Goal: Task Accomplishment & Management: Use online tool/utility

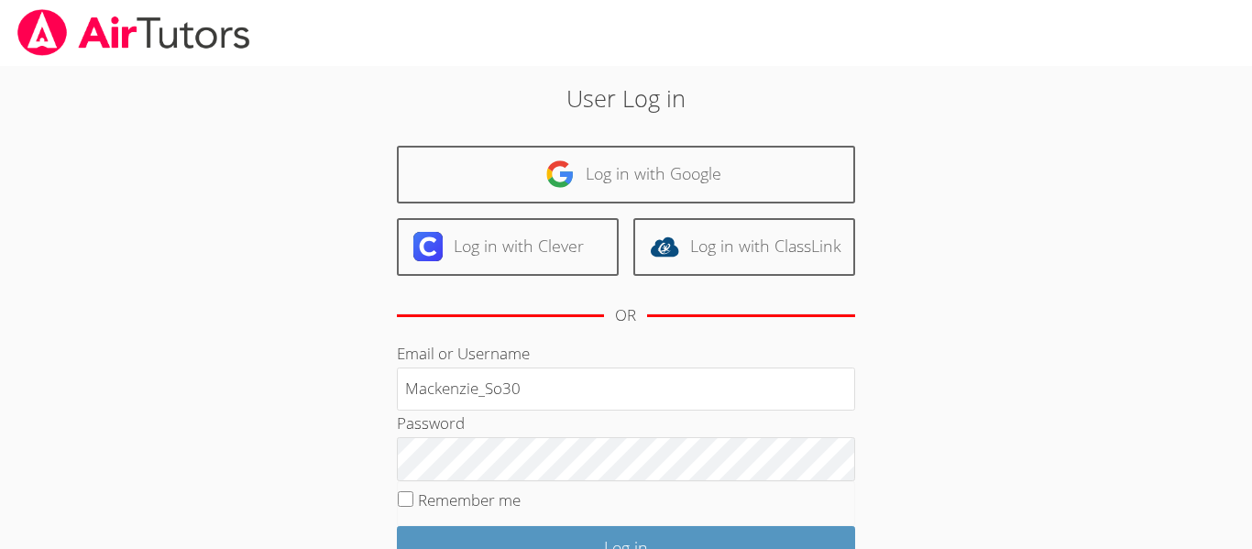
type input "Mackenzie_So30"
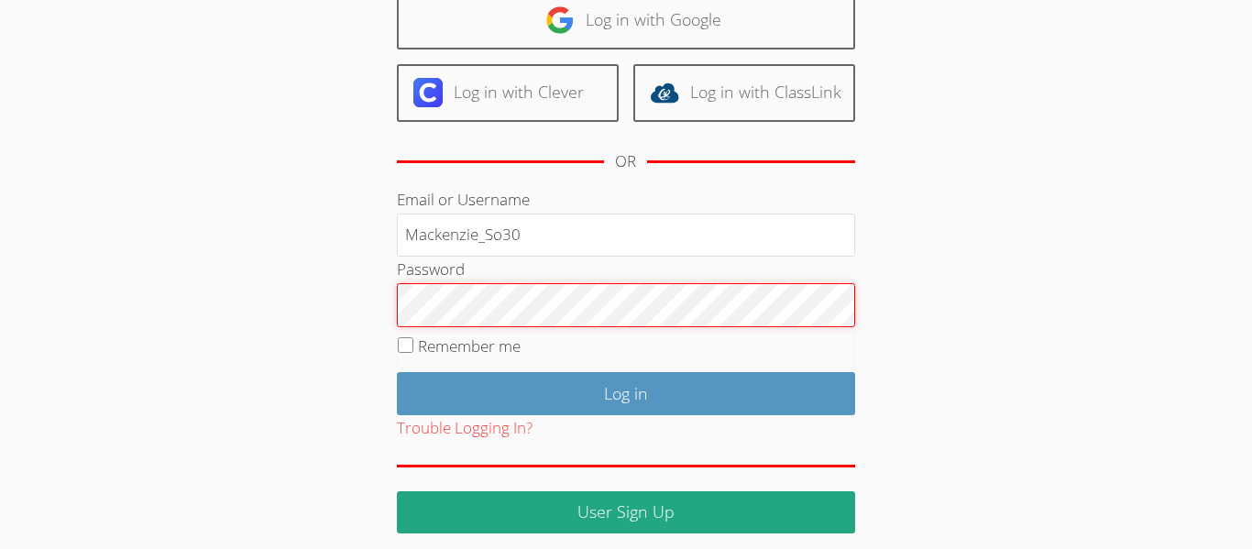
scroll to position [167, 0]
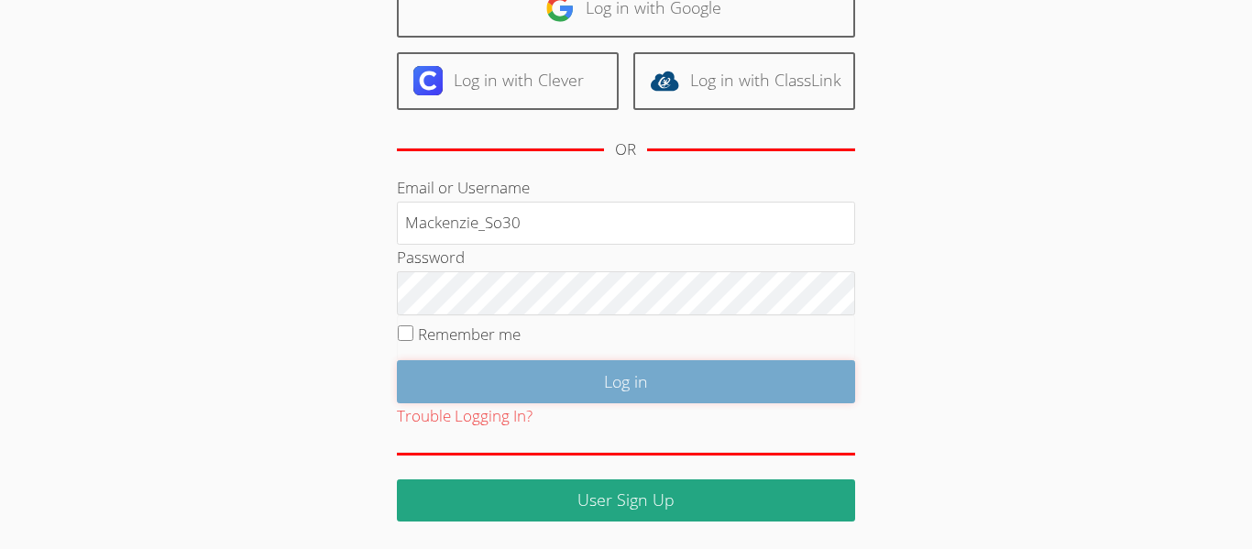
click at [756, 389] on input "Log in" at bounding box center [626, 381] width 458 height 43
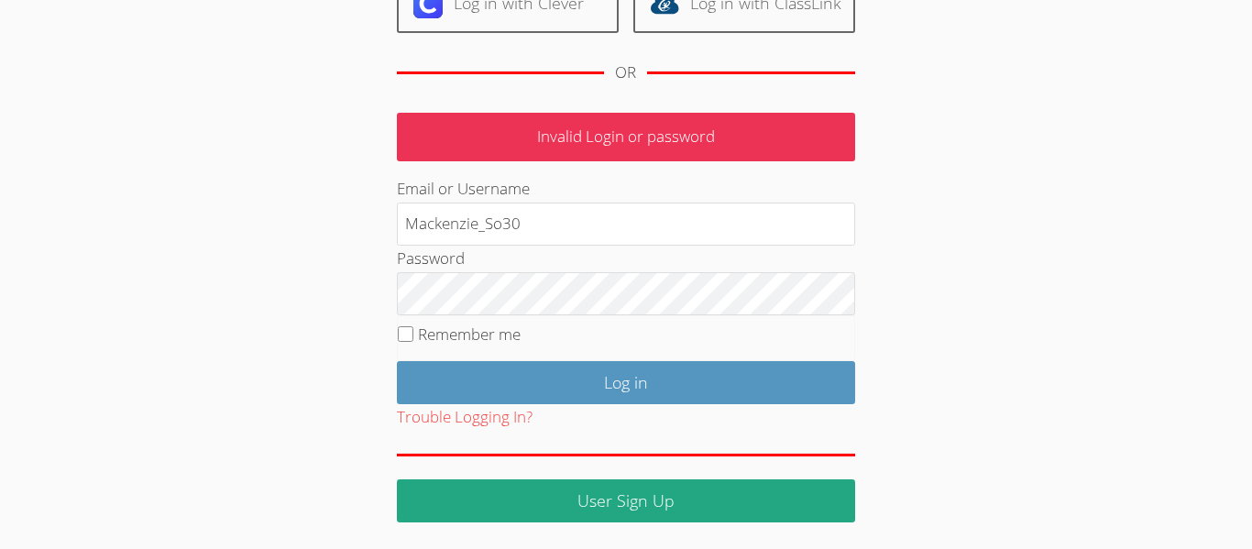
scroll to position [244, 0]
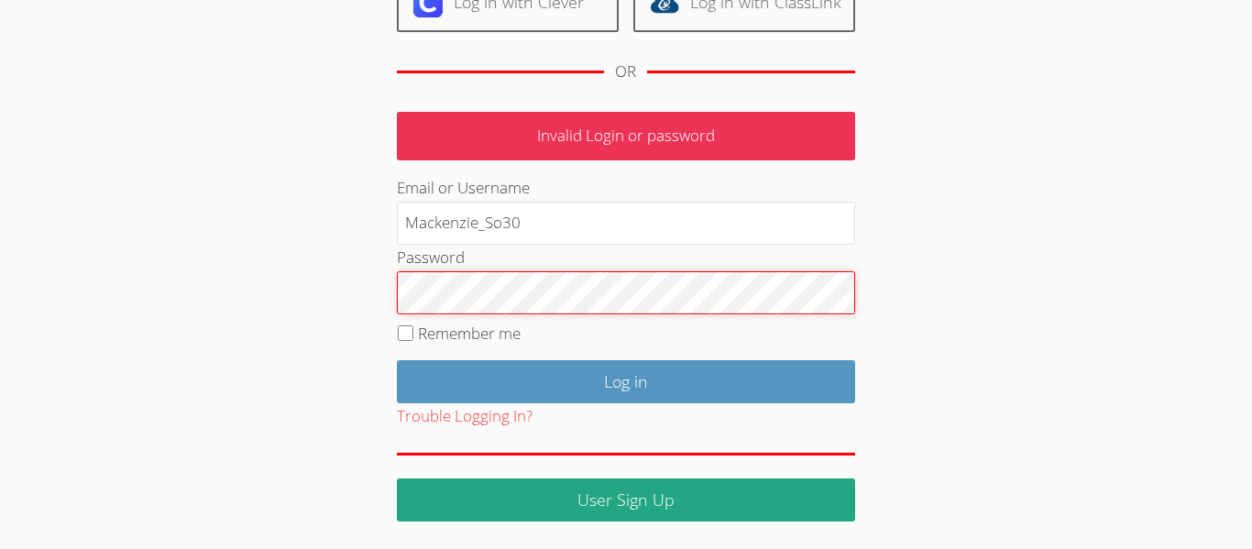
click at [397, 360] on input "Log in" at bounding box center [626, 381] width 458 height 43
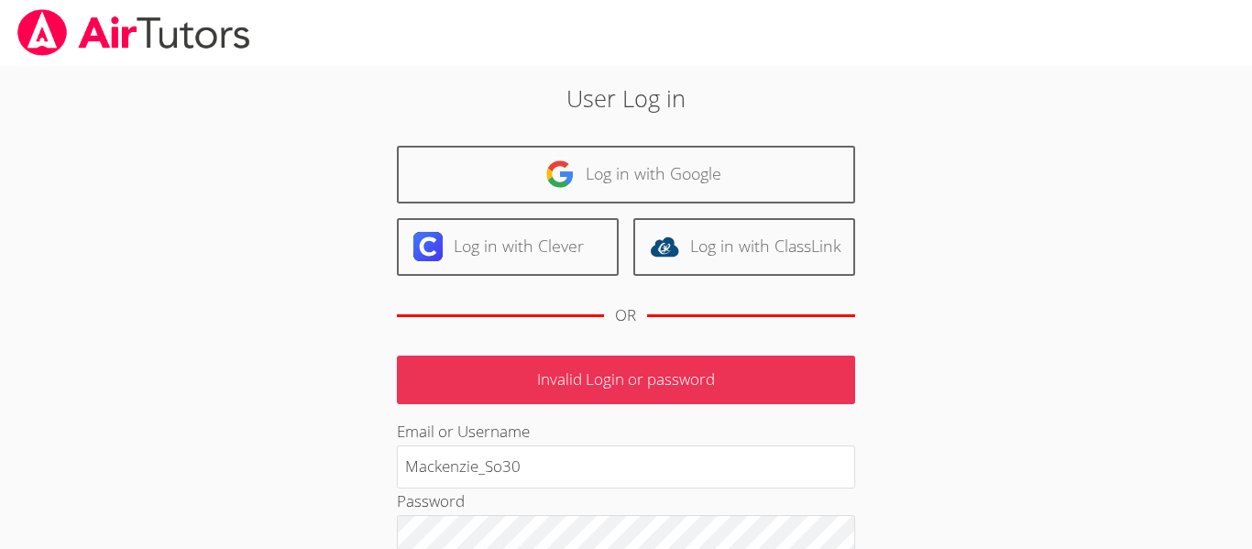
click at [969, 435] on div "User Log in Log in with Google Log in with Clever Log in with ClassLink OR Inva…" at bounding box center [626, 415] width 939 height 699
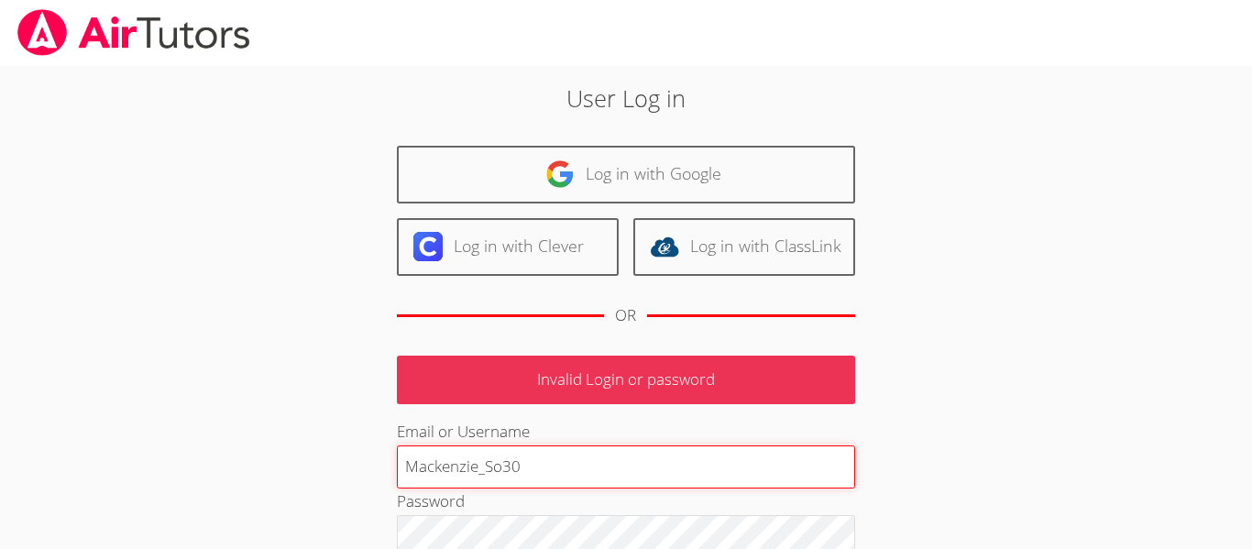
click at [730, 445] on input "Mackenzie_So30" at bounding box center [626, 467] width 458 height 44
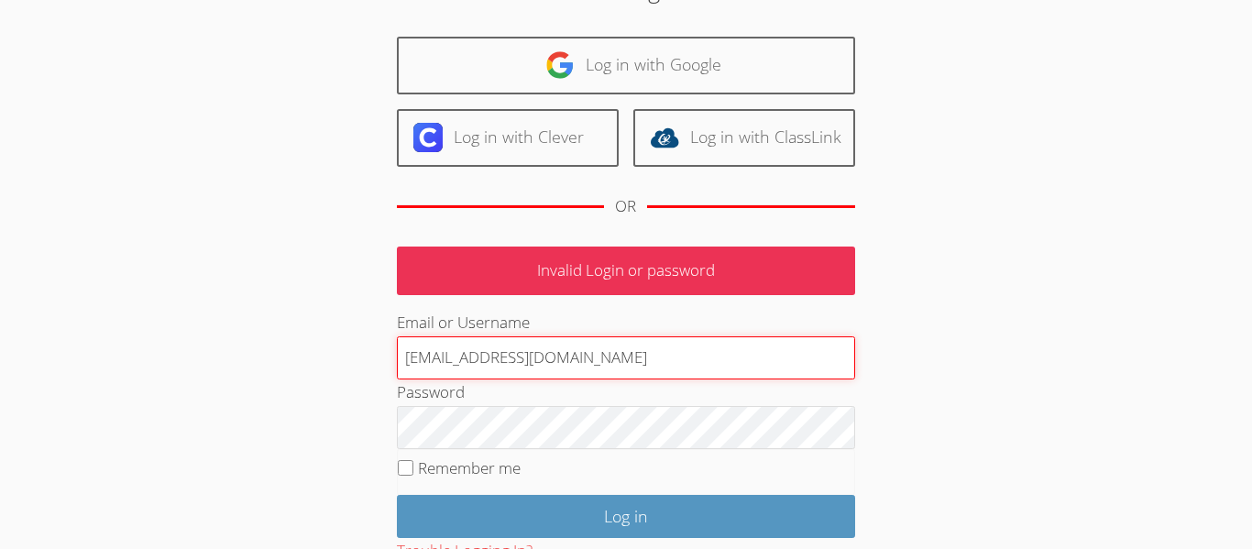
scroll to position [110, 0]
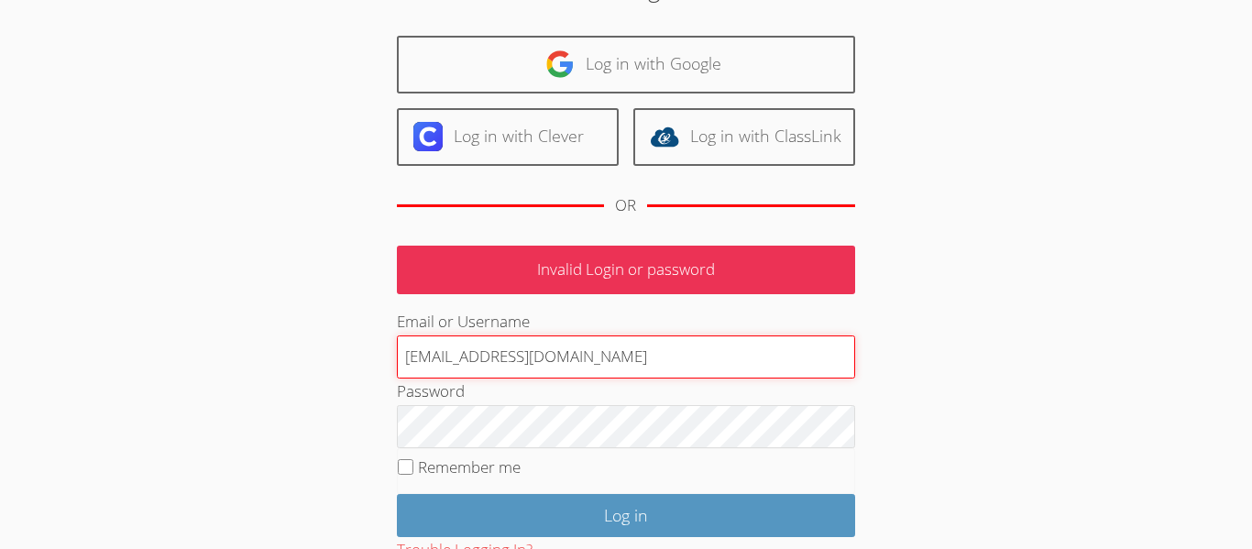
type input "Mackenzie_So30@lesdstudent.net"
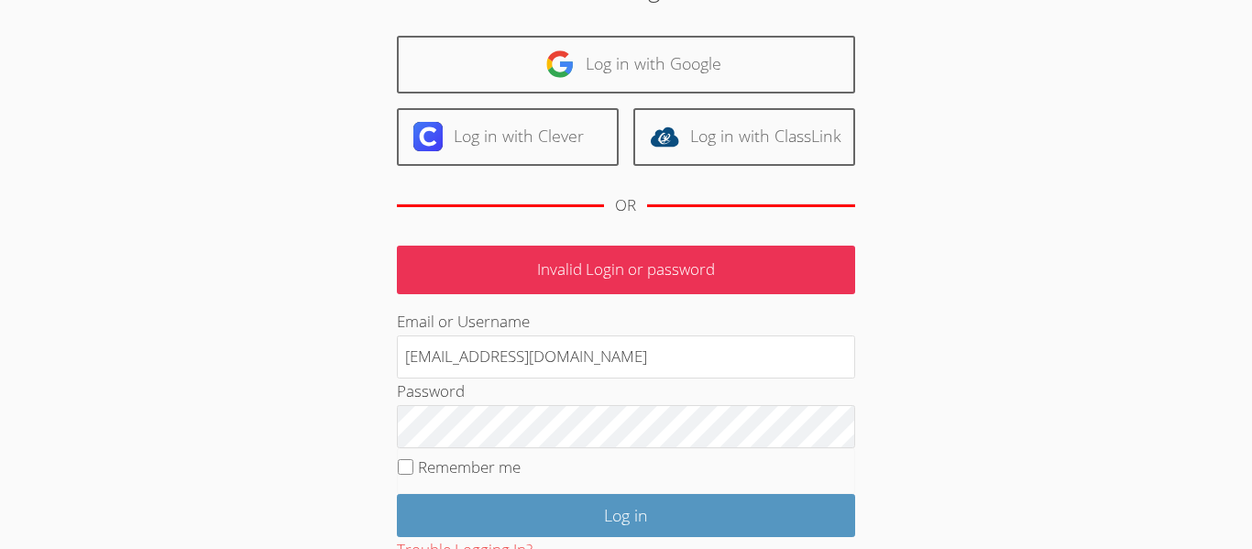
click at [418, 462] on label "Remember me" at bounding box center [469, 466] width 103 height 21
click at [413, 462] on input "Remember me" at bounding box center [406, 467] width 16 height 16
checkbox input "true"
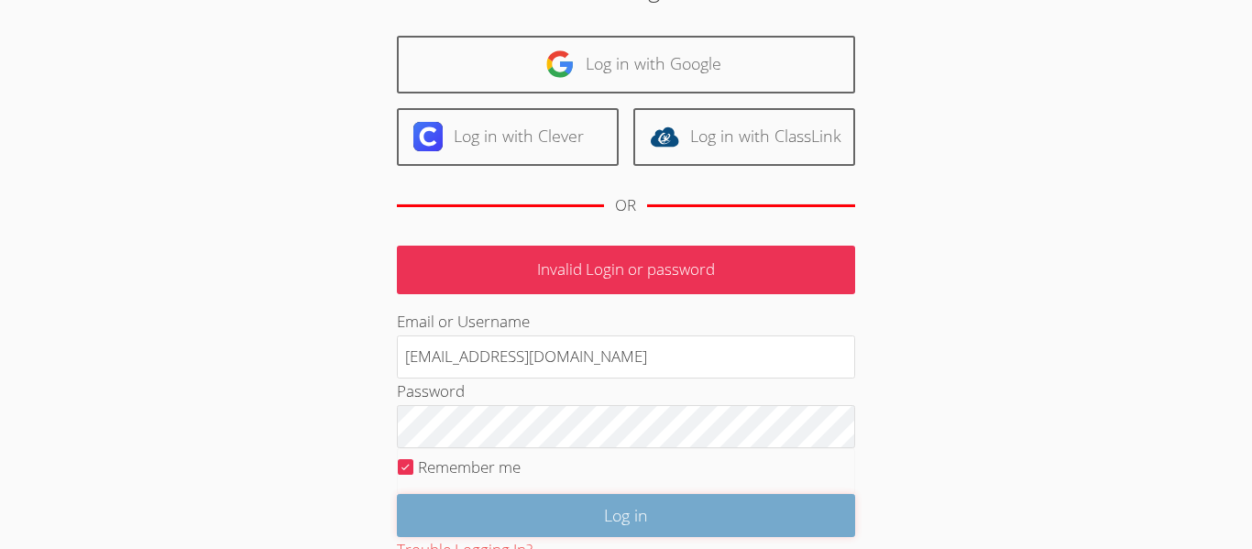
click at [486, 504] on input "Log in" at bounding box center [626, 515] width 458 height 43
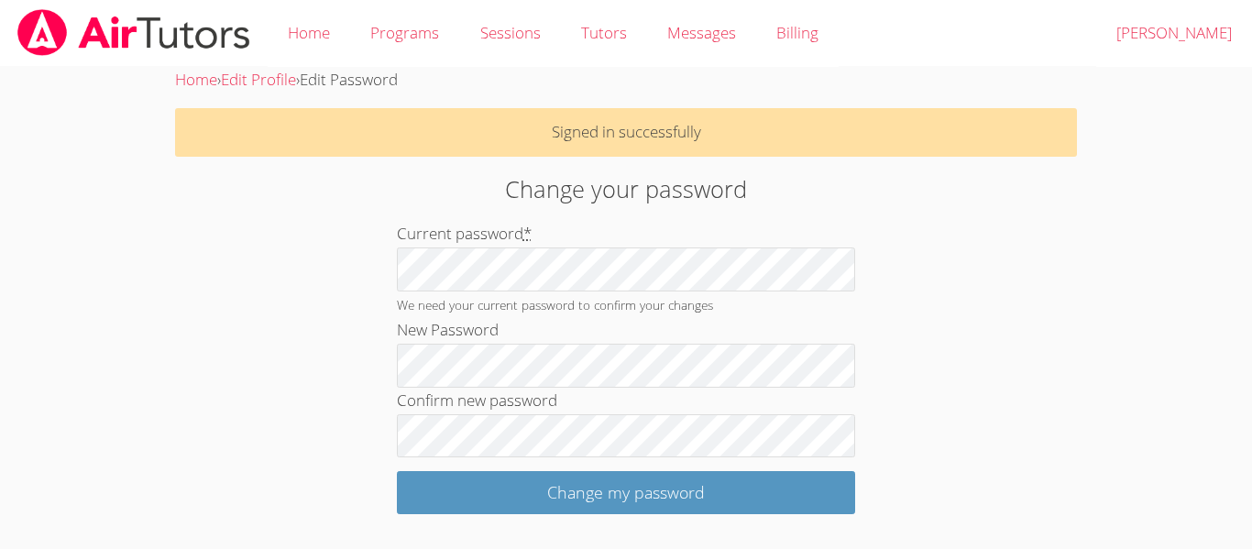
click at [397, 471] on input "Change my password" at bounding box center [626, 492] width 458 height 43
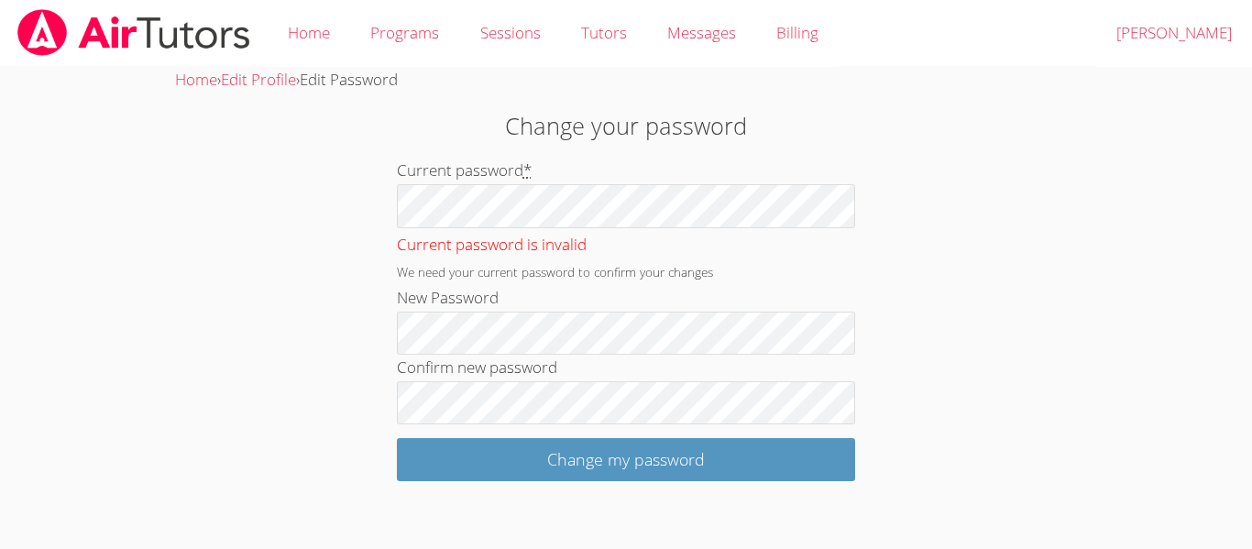
click at [397, 438] on input "Change my password" at bounding box center [626, 459] width 458 height 43
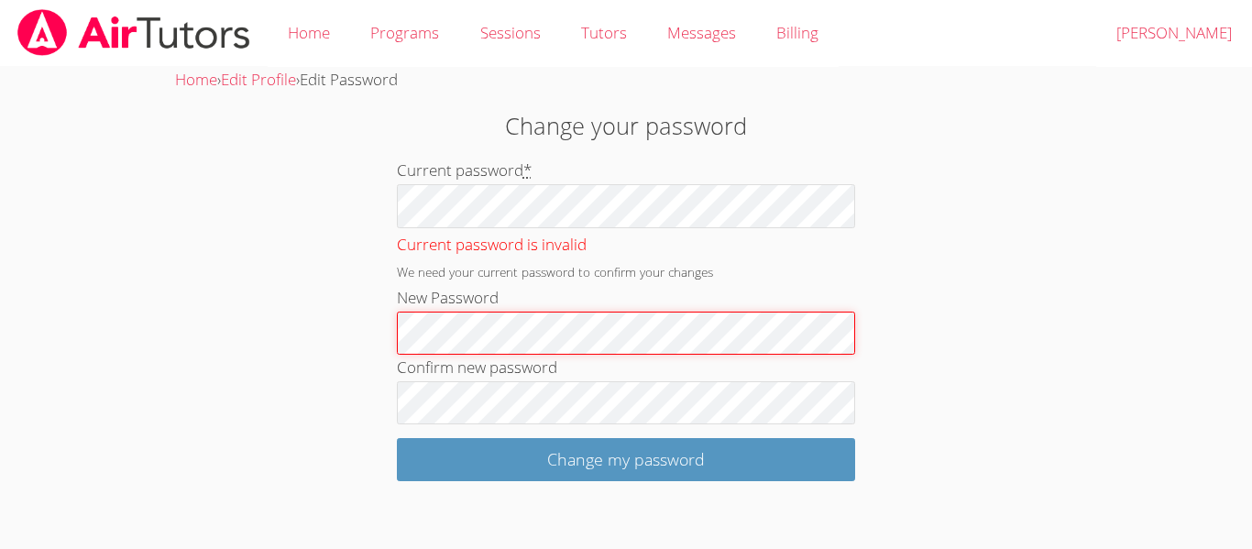
click at [397, 438] on input "Change my password" at bounding box center [626, 459] width 458 height 43
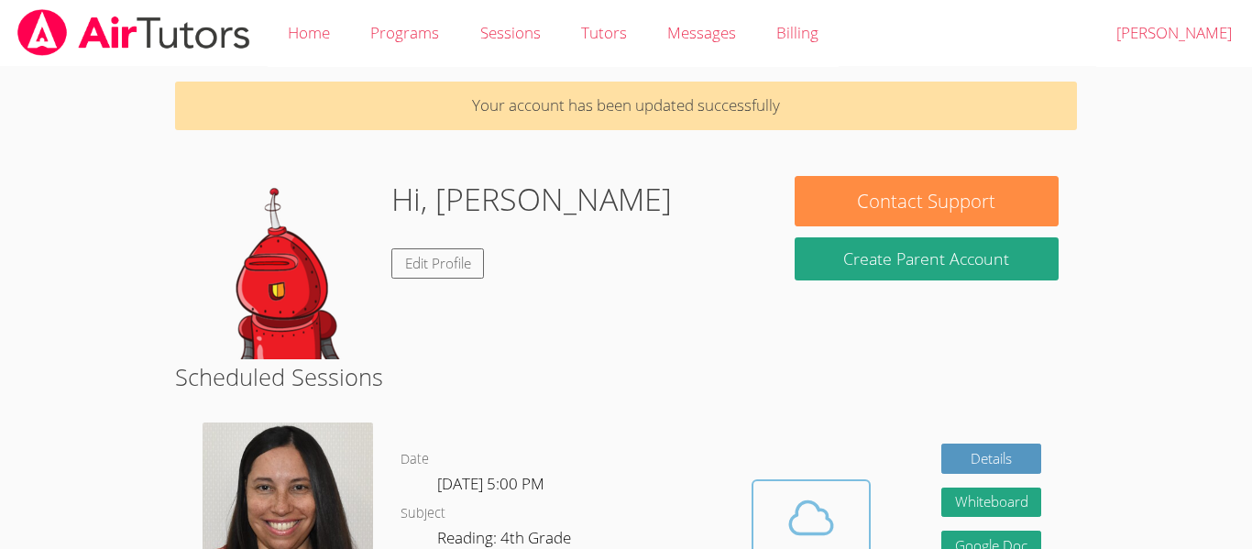
click at [822, 507] on icon at bounding box center [810, 517] width 51 height 51
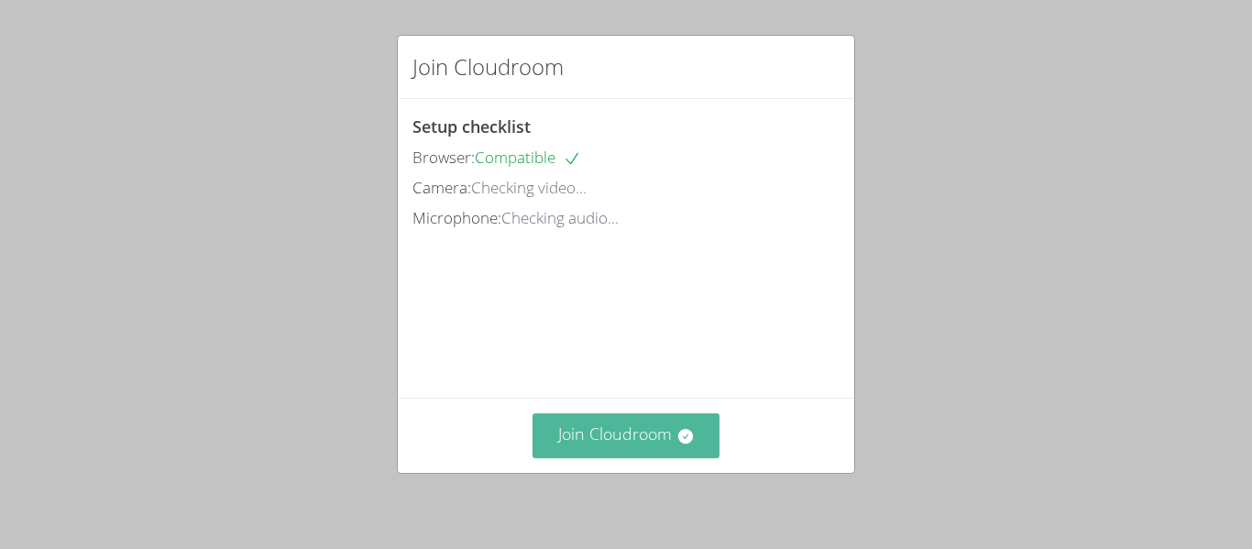
click at [683, 441] on icon at bounding box center [684, 436] width 15 height 15
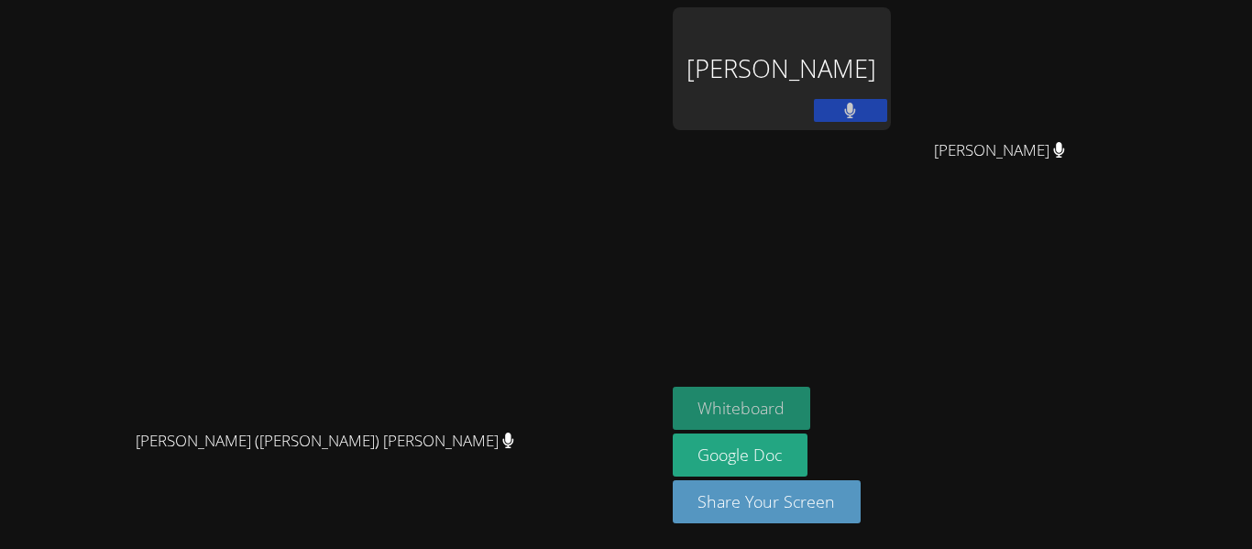
click at [719, 401] on button "Whiteboard" at bounding box center [742, 408] width 138 height 43
click at [874, 110] on button at bounding box center [850, 110] width 73 height 23
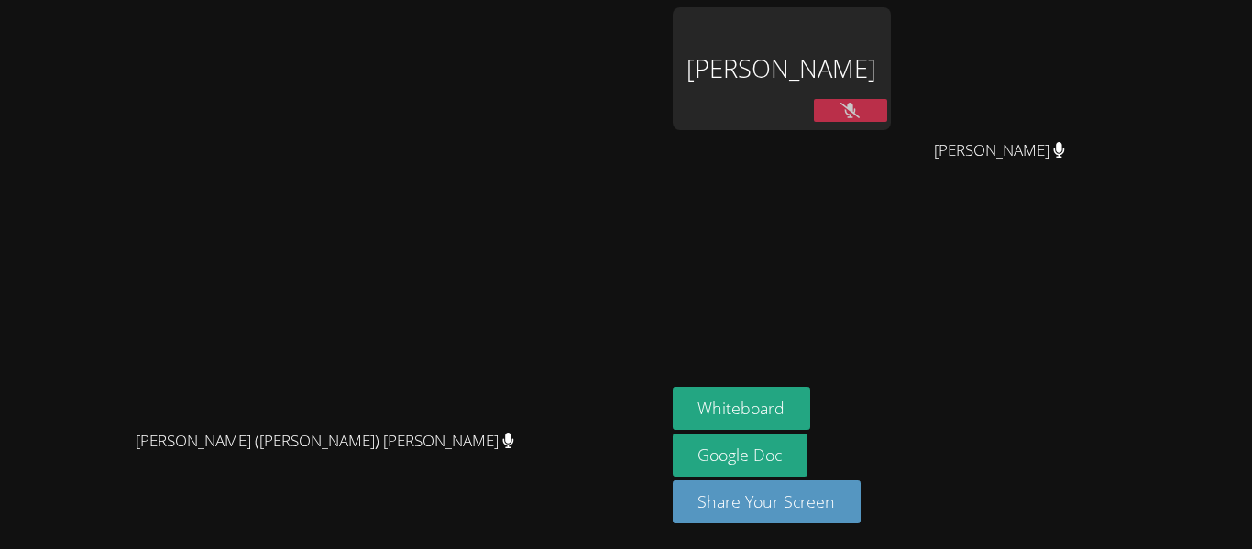
click at [856, 109] on icon at bounding box center [849, 111] width 19 height 16
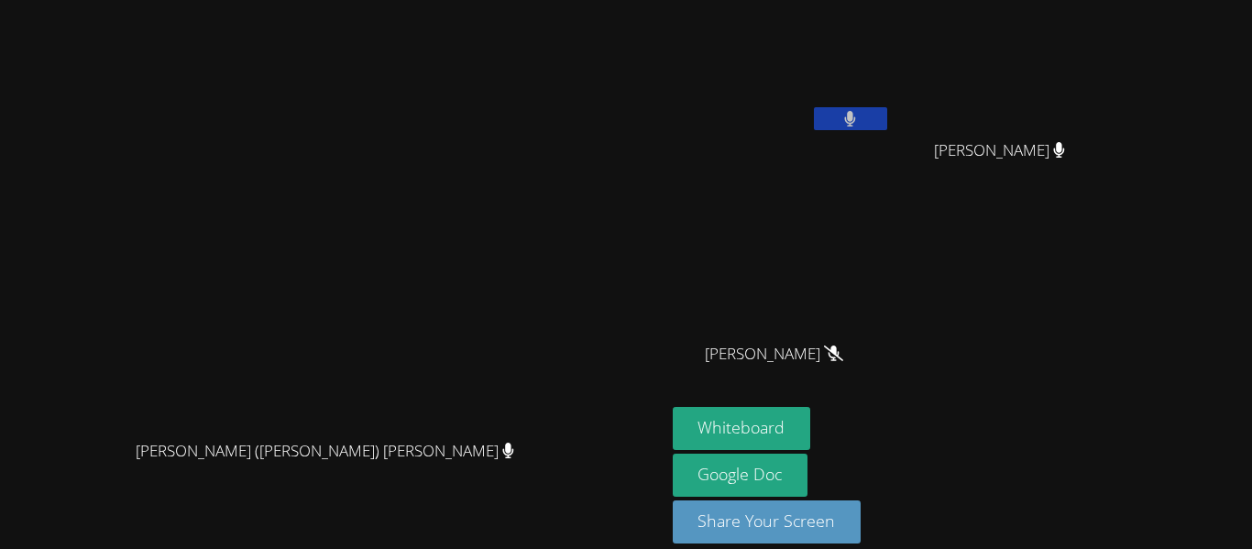
click at [887, 113] on button at bounding box center [850, 118] width 73 height 23
click at [887, 114] on button at bounding box center [850, 118] width 73 height 23
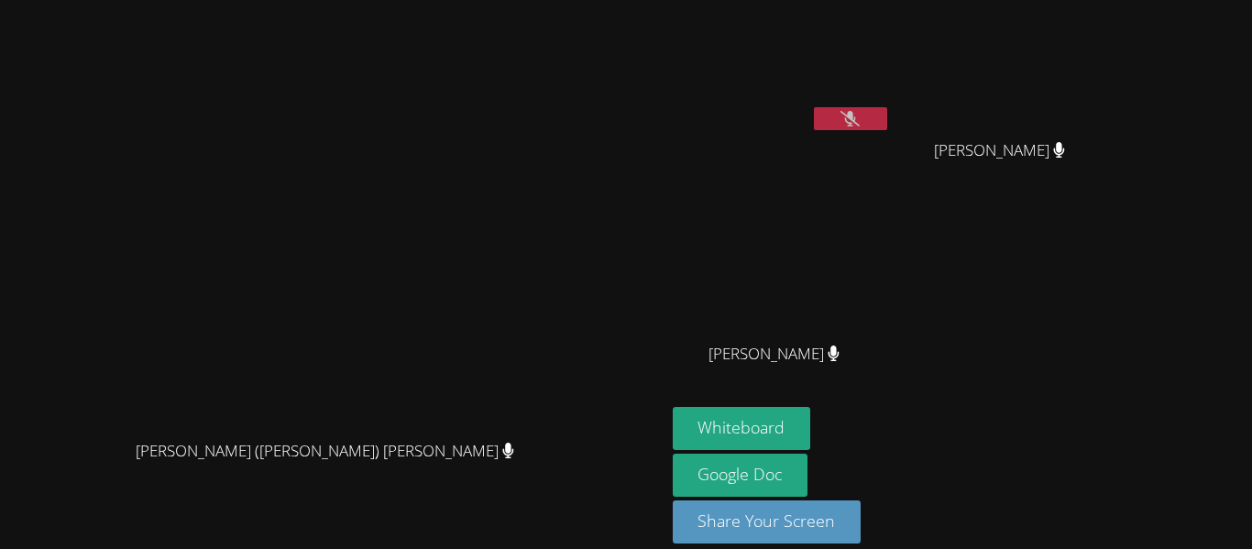
click at [860, 119] on icon at bounding box center [849, 119] width 19 height 16
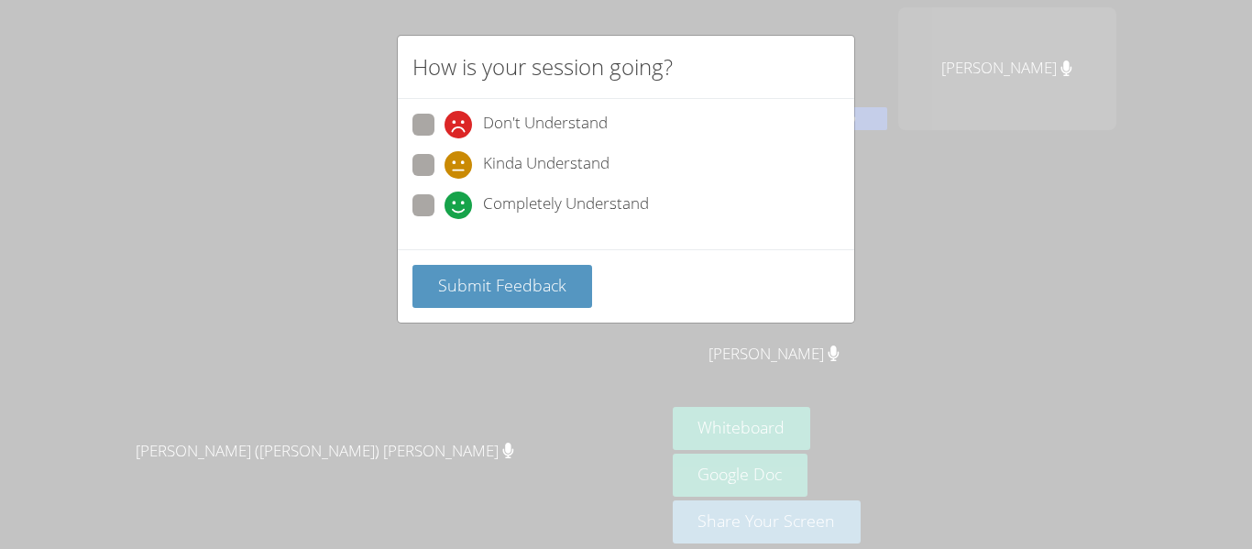
click at [572, 201] on span "Completely Understand" at bounding box center [566, 205] width 166 height 27
click at [460, 201] on input "Completely Understand" at bounding box center [453, 202] width 16 height 16
radio input "true"
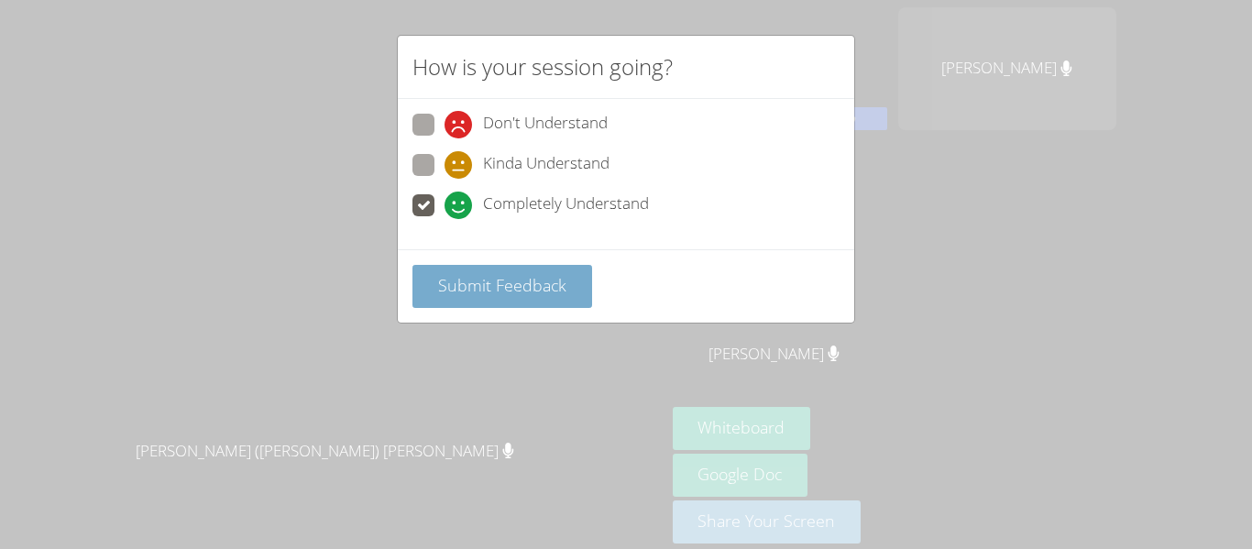
click at [558, 271] on button "Submit Feedback" at bounding box center [502, 286] width 180 height 43
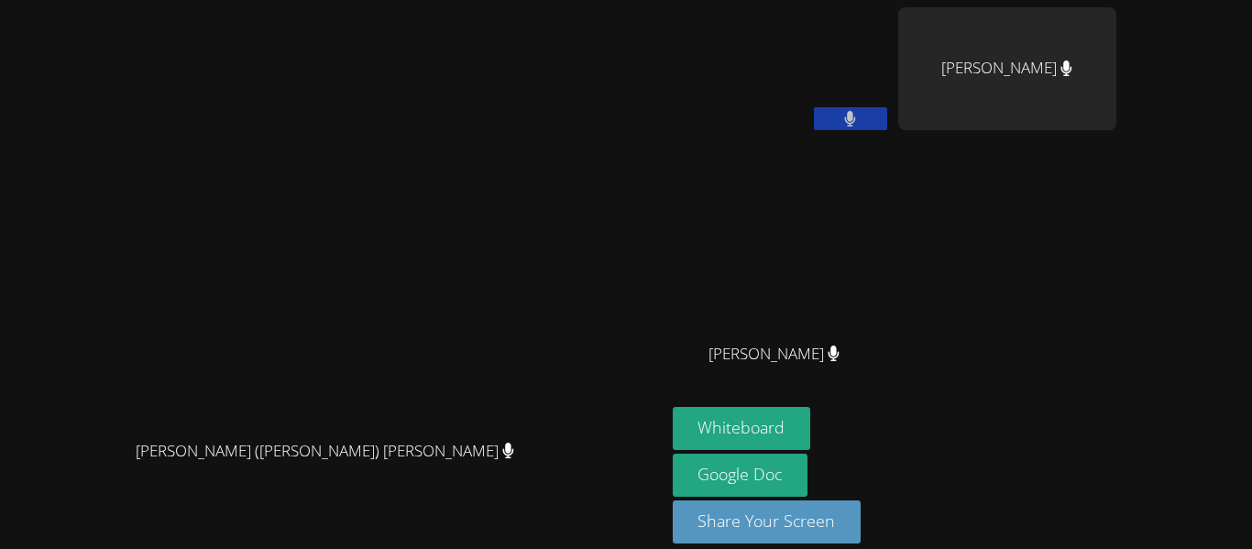
click at [856, 124] on icon at bounding box center [850, 119] width 12 height 16
click at [860, 124] on icon at bounding box center [849, 119] width 19 height 16
